Goal: Navigation & Orientation: Find specific page/section

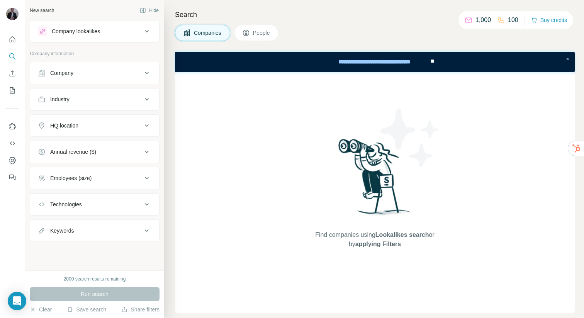
click at [68, 76] on div "Company" at bounding box center [61, 73] width 23 height 8
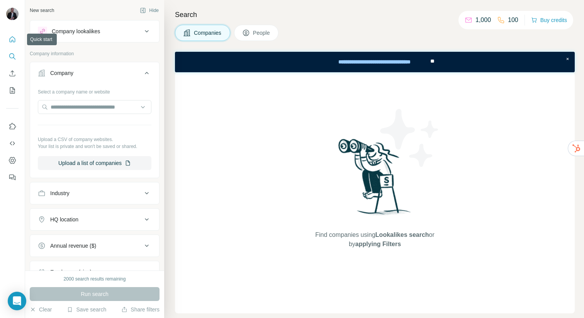
click at [11, 39] on icon "Quick start" at bounding box center [12, 40] width 8 height 8
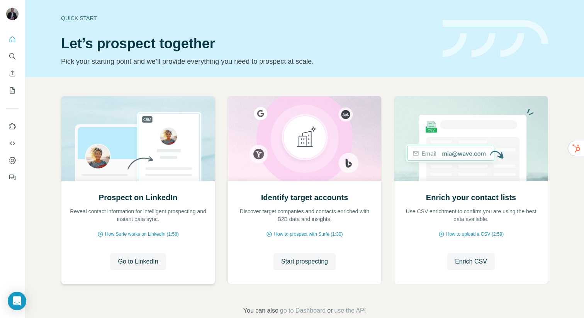
scroll to position [16, 0]
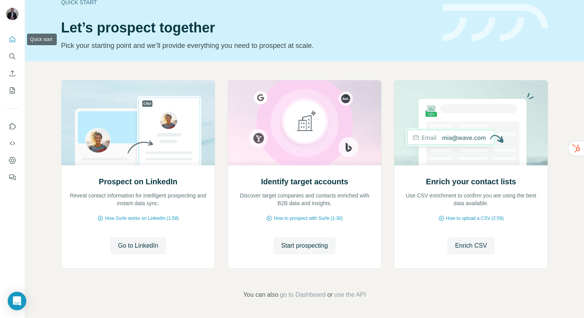
click at [17, 38] on button "Quick start" at bounding box center [12, 39] width 12 height 14
click at [14, 57] on icon "Search" at bounding box center [11, 55] width 5 height 5
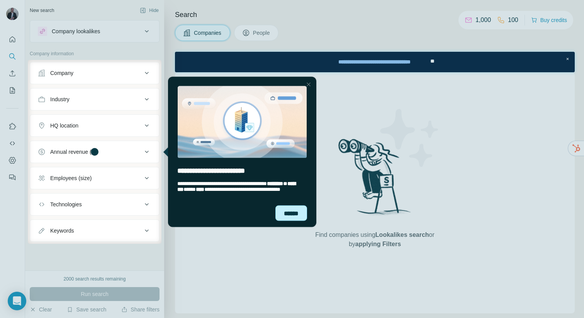
click at [295, 217] on div "******" at bounding box center [291, 212] width 32 height 15
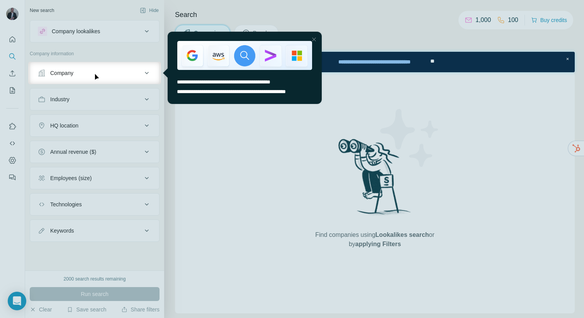
click at [312, 39] on div "Close Step" at bounding box center [313, 39] width 9 height 9
